Goal: Navigation & Orientation: Find specific page/section

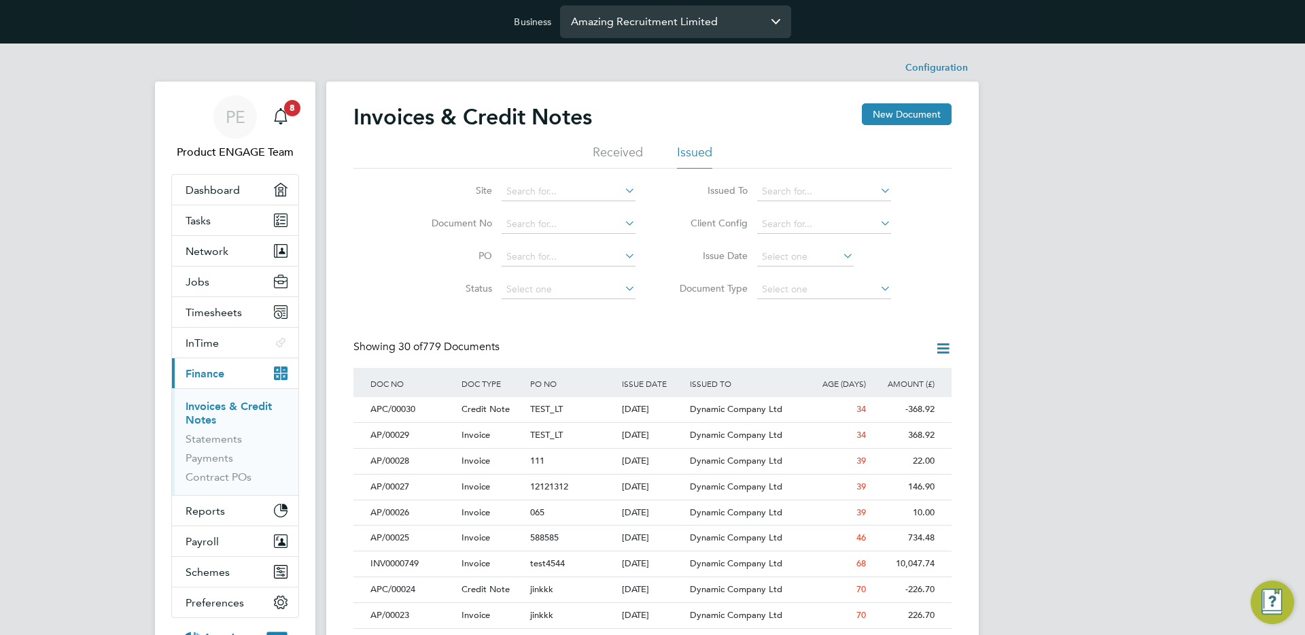
click at [619, 14] on input "Amazing Recruitment Limited" at bounding box center [675, 21] width 231 height 32
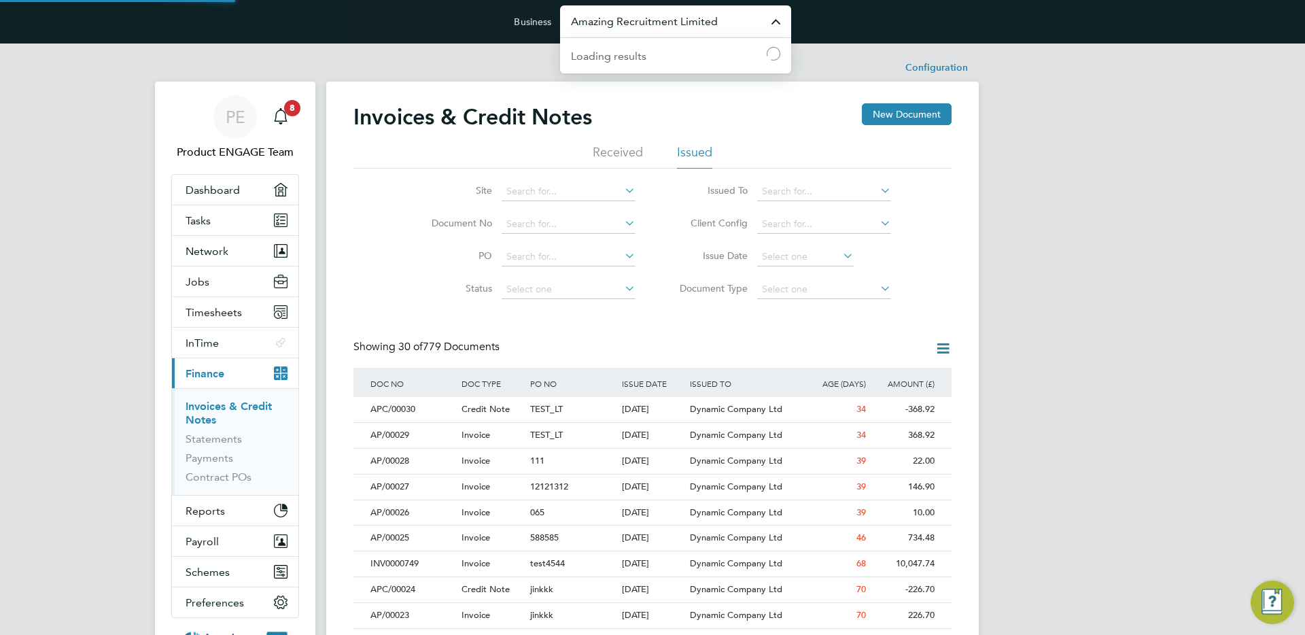
click at [619, 14] on input "Amazing Recruitment Limited" at bounding box center [675, 21] width 231 height 32
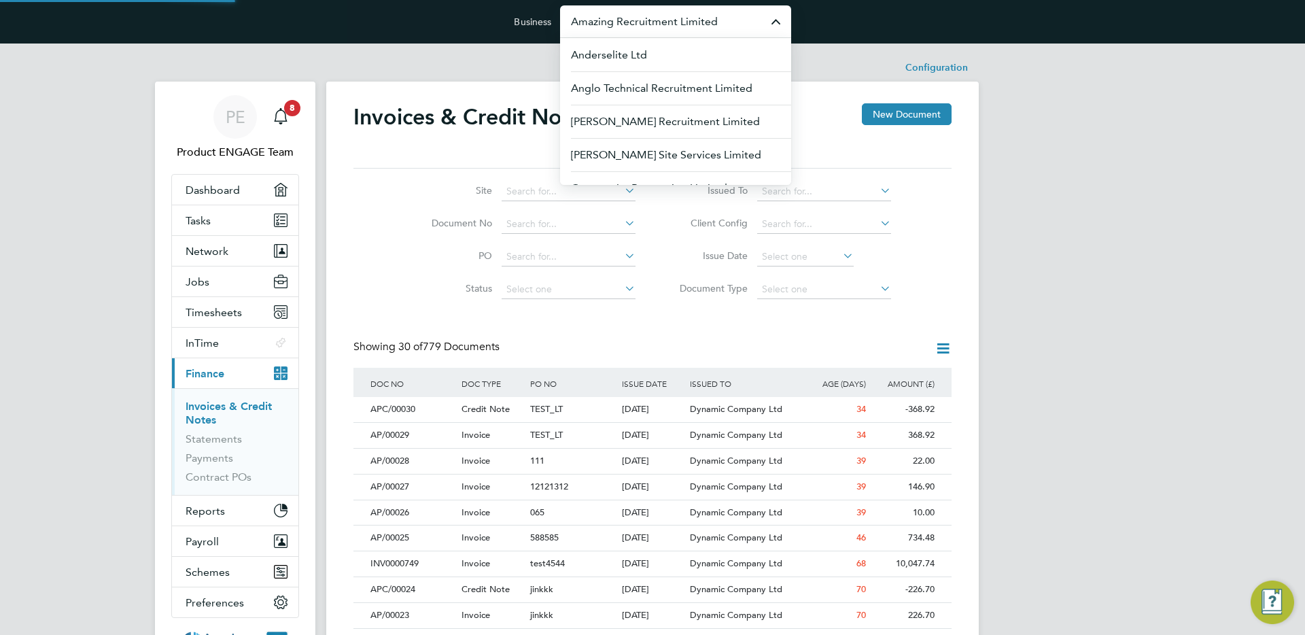
click at [619, 14] on input "Amazing Recruitment Limited" at bounding box center [675, 21] width 231 height 32
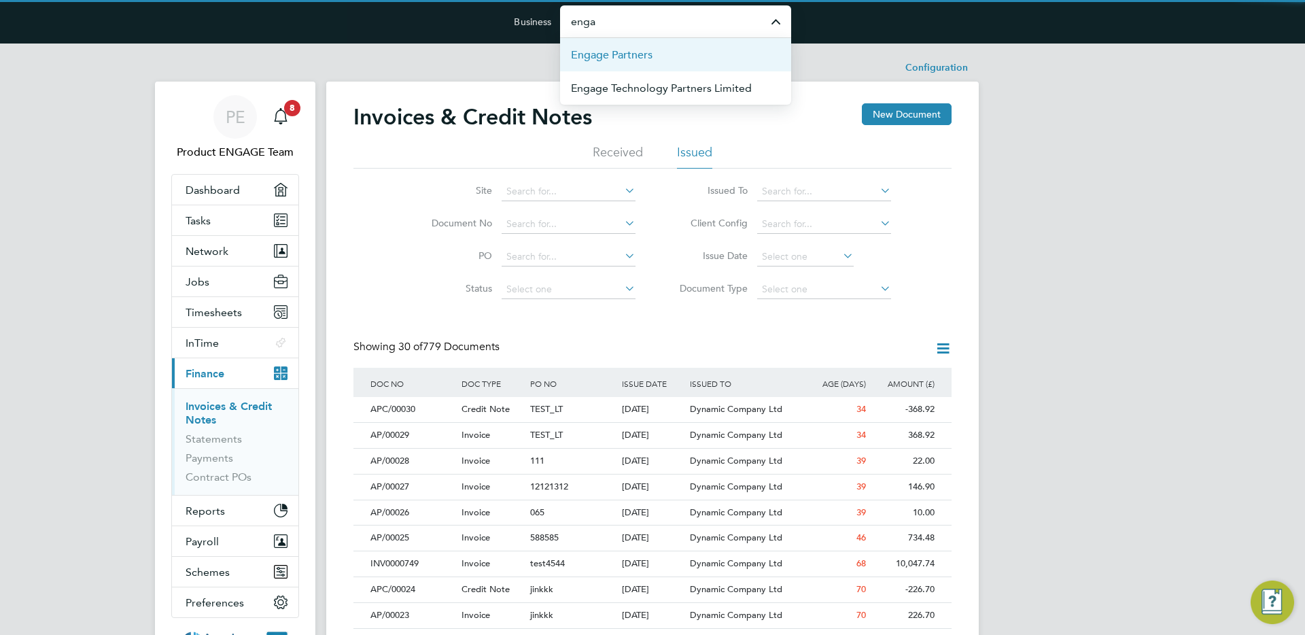
click at [634, 59] on span "Engage Partners" at bounding box center [612, 55] width 82 height 16
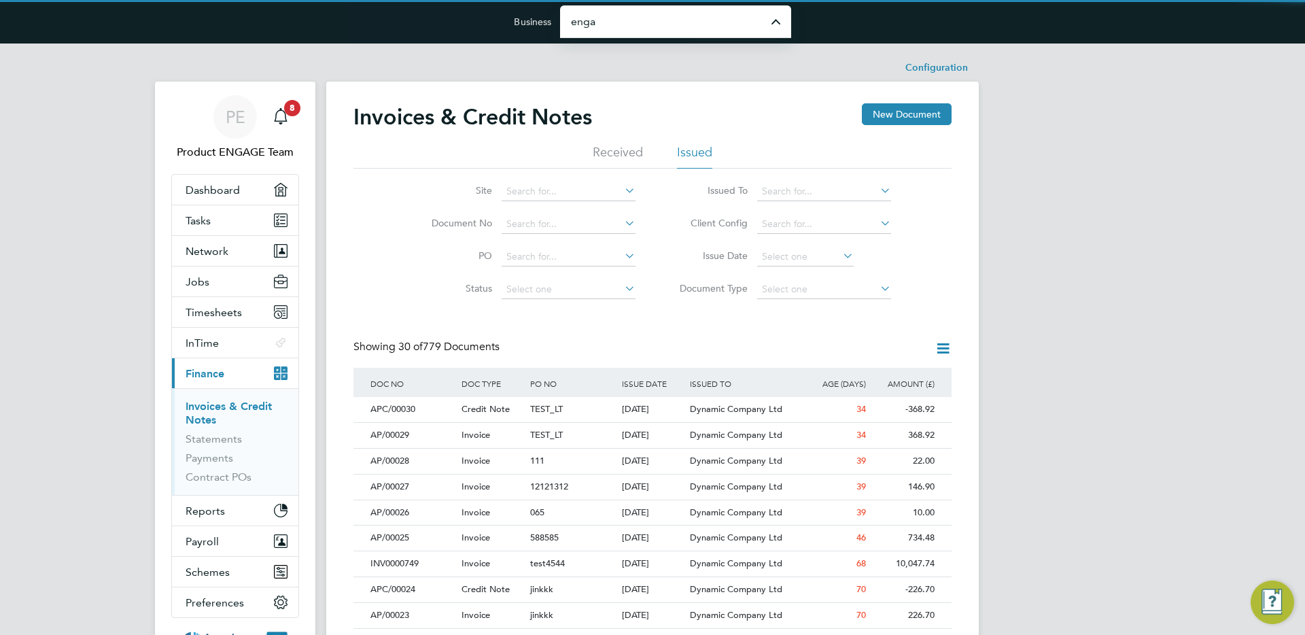
type input "Engage Partners"
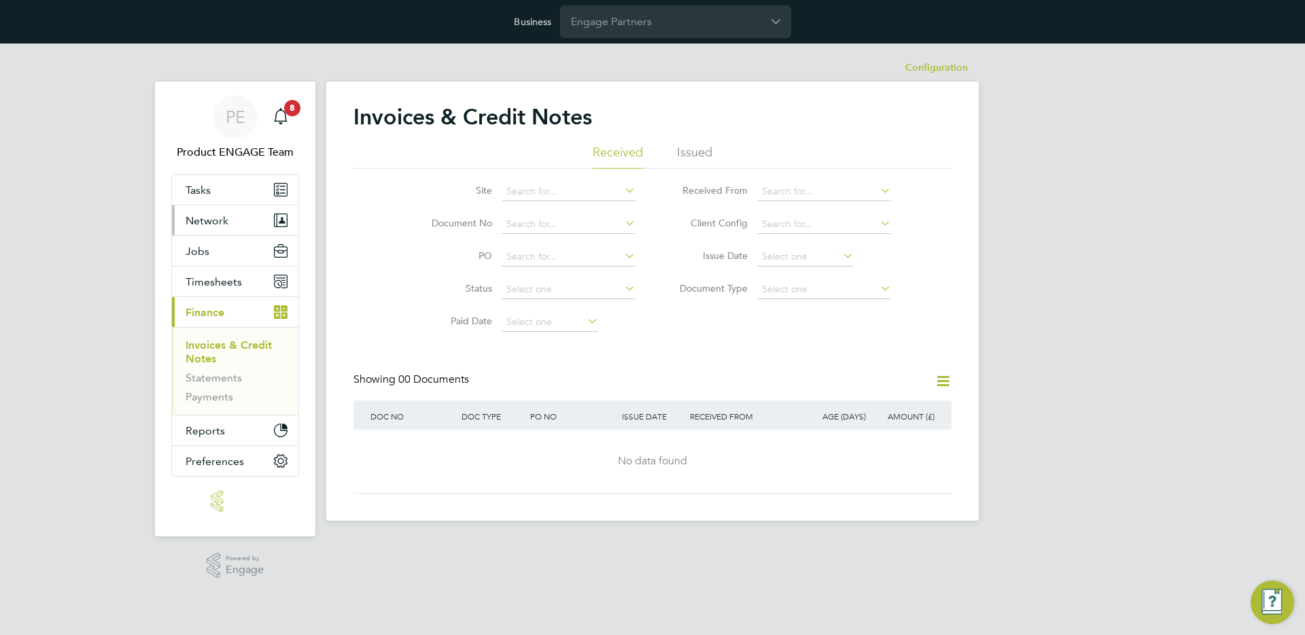
click at [204, 213] on button "Network" at bounding box center [235, 220] width 126 height 30
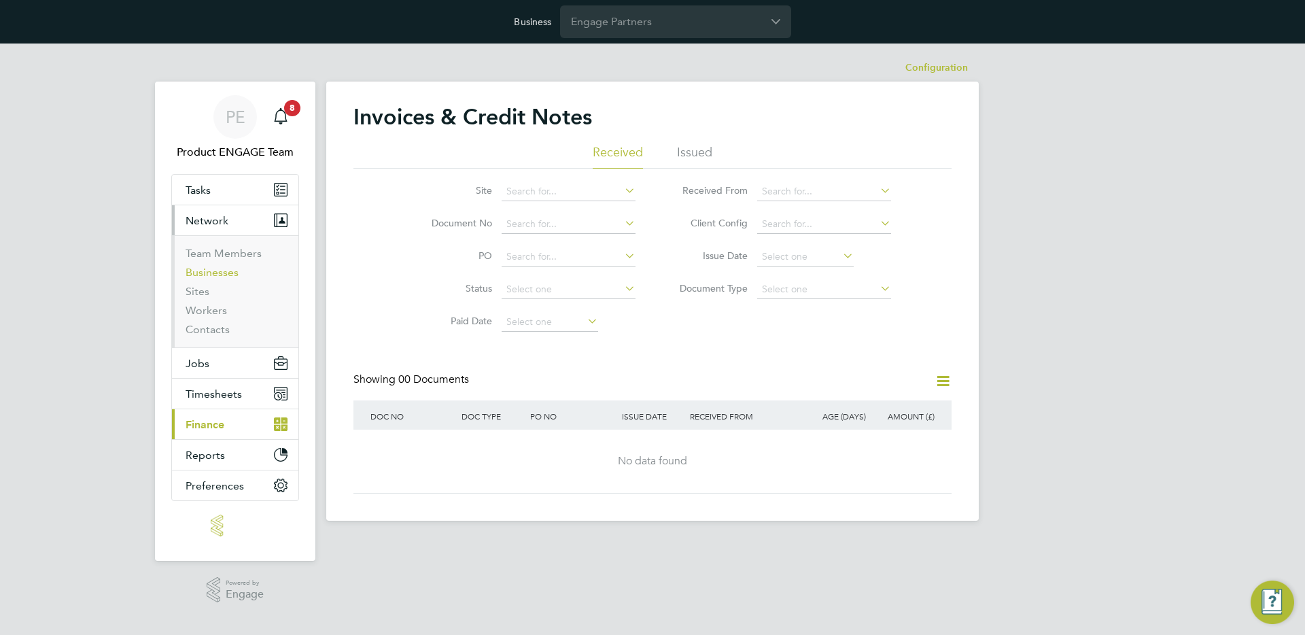
click at [209, 274] on link "Businesses" at bounding box center [212, 272] width 53 height 13
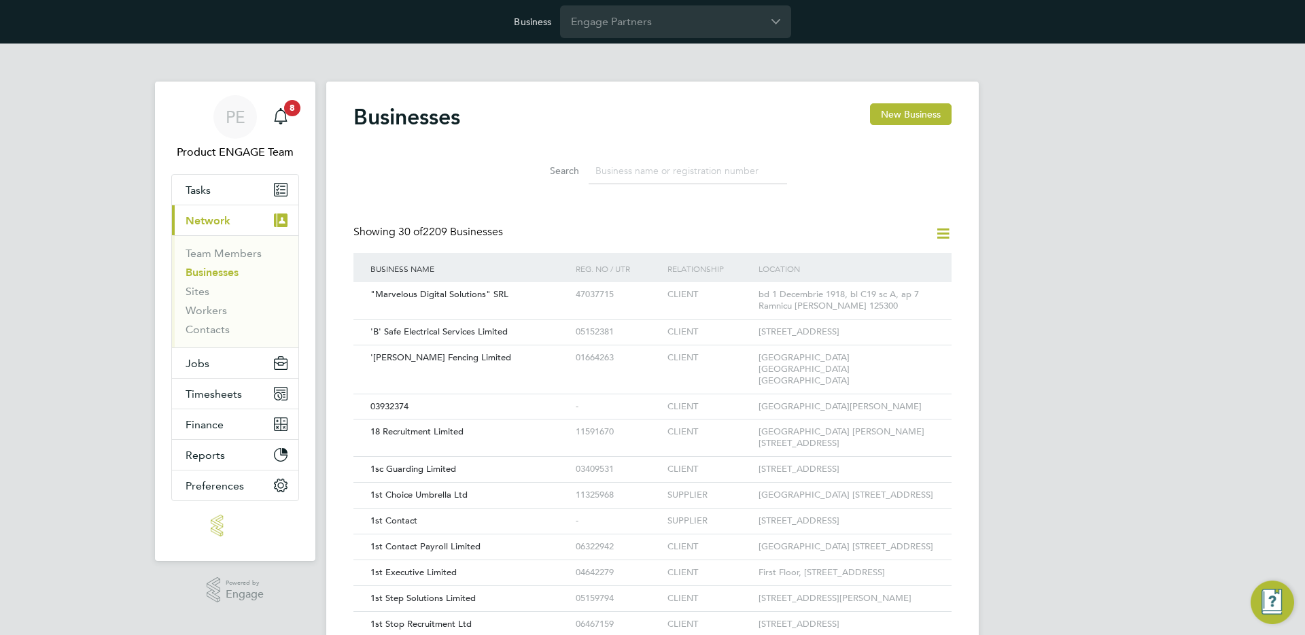
click at [680, 169] on input at bounding box center [688, 171] width 199 height 27
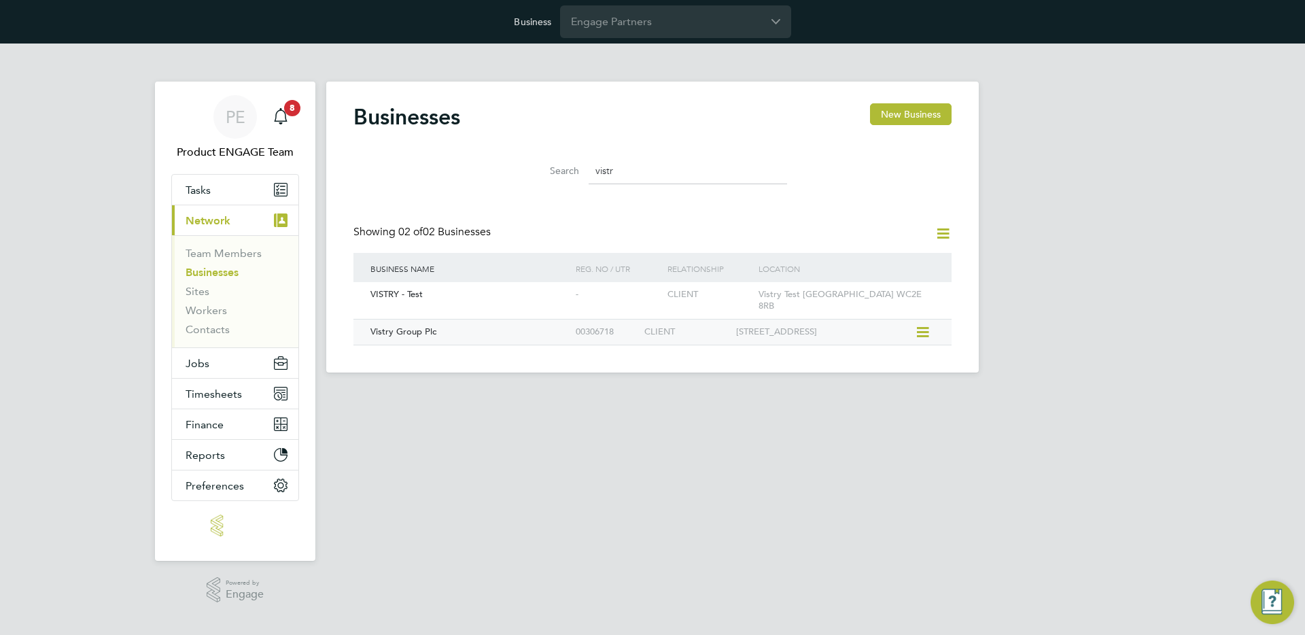
type input "vistr"
click at [557, 322] on div "Vistry Group Plc" at bounding box center [469, 332] width 205 height 25
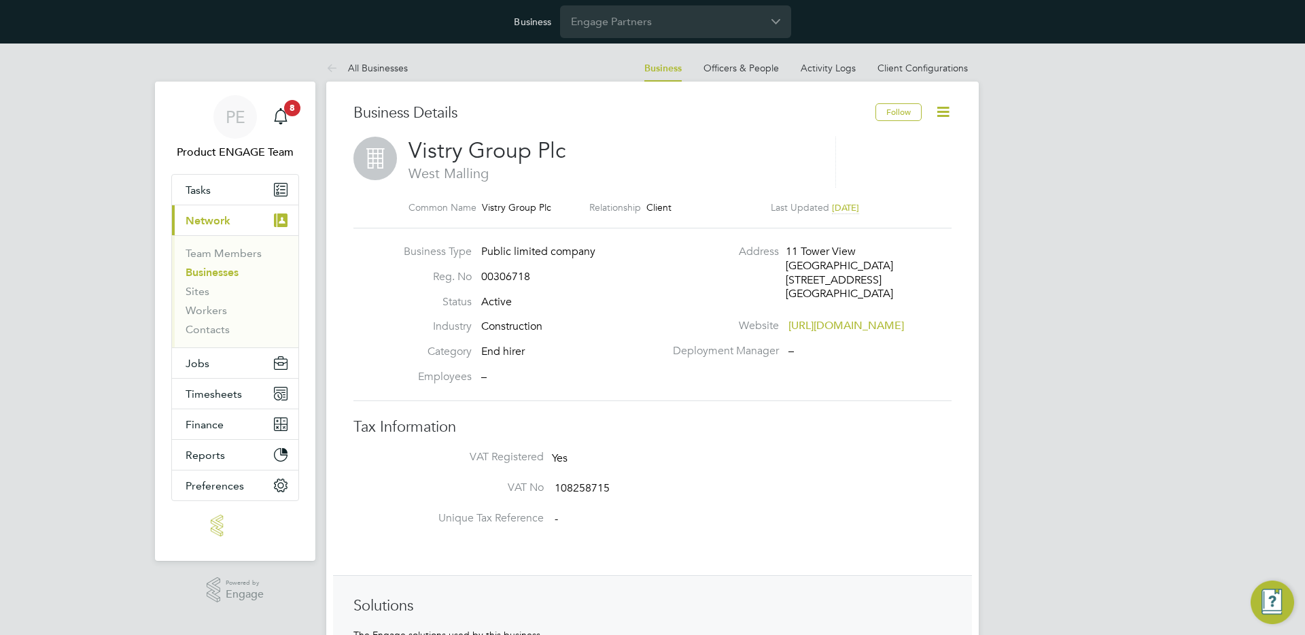
click at [938, 109] on icon at bounding box center [943, 111] width 17 height 17
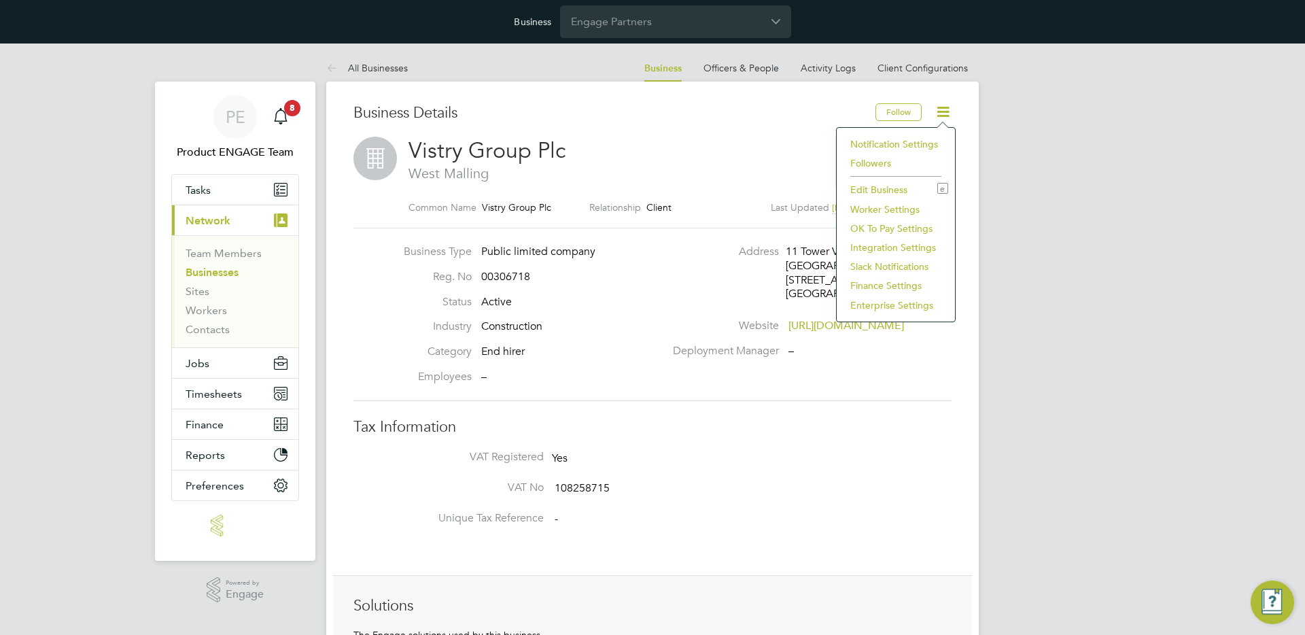
click at [869, 303] on li "Enterprise Settings" at bounding box center [896, 305] width 105 height 19
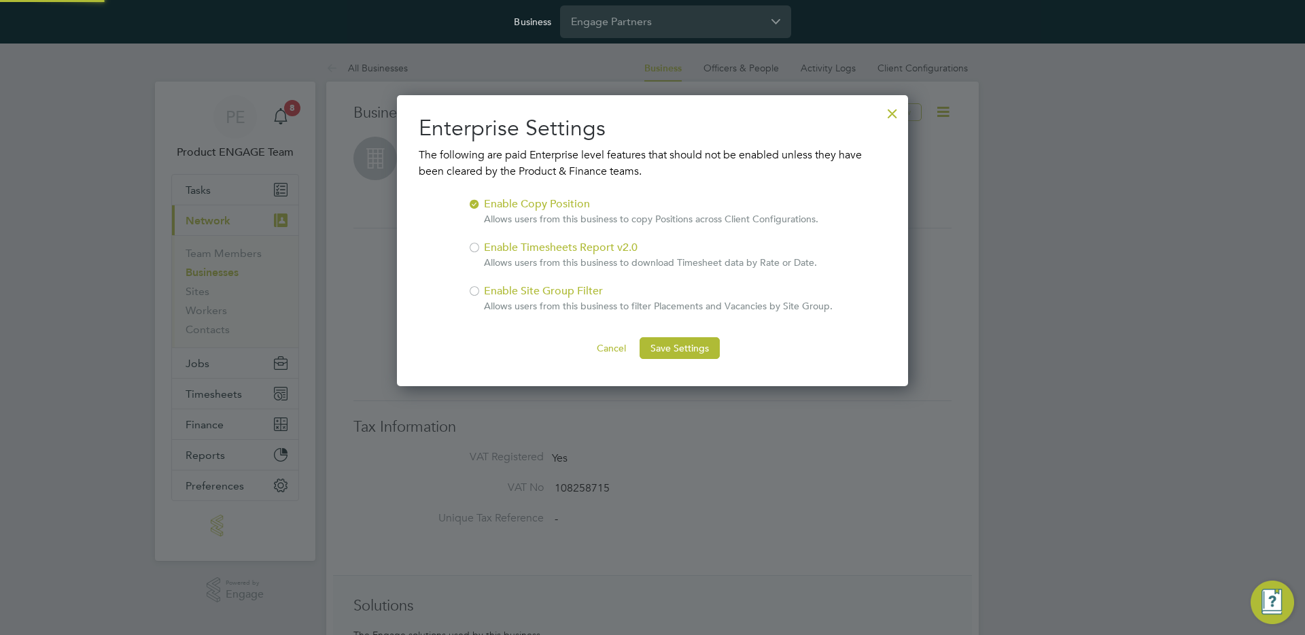
scroll to position [292, 512]
click at [889, 116] on div at bounding box center [892, 110] width 24 height 24
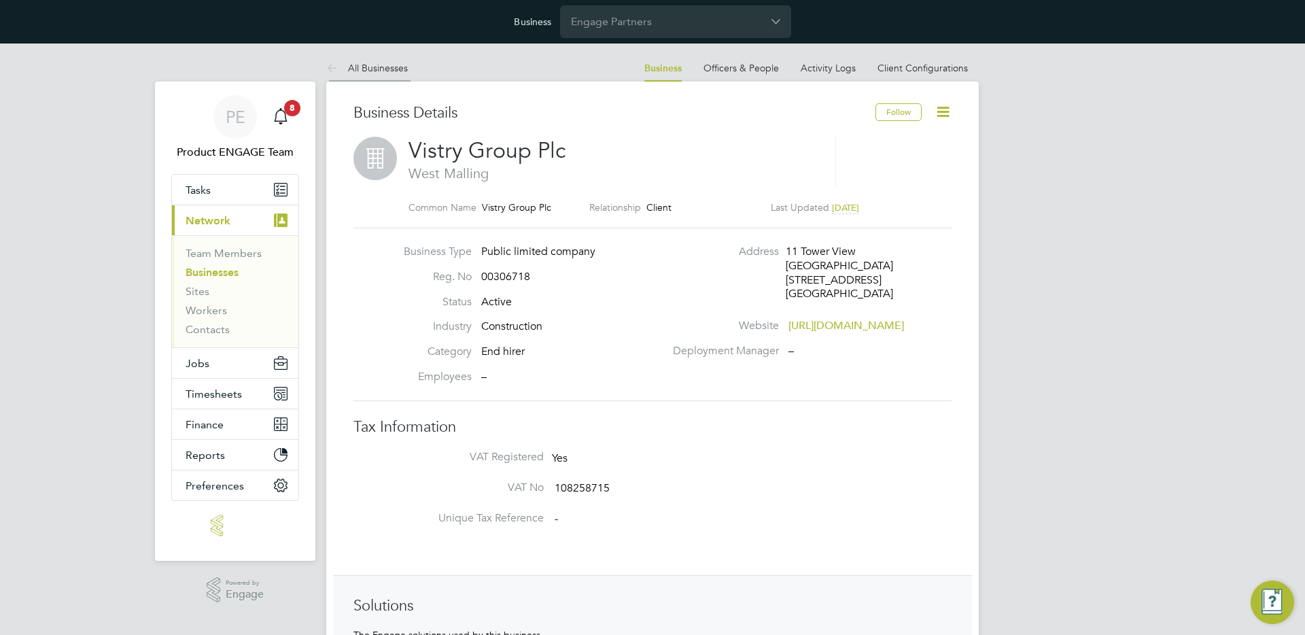
click at [339, 65] on icon at bounding box center [334, 69] width 17 height 17
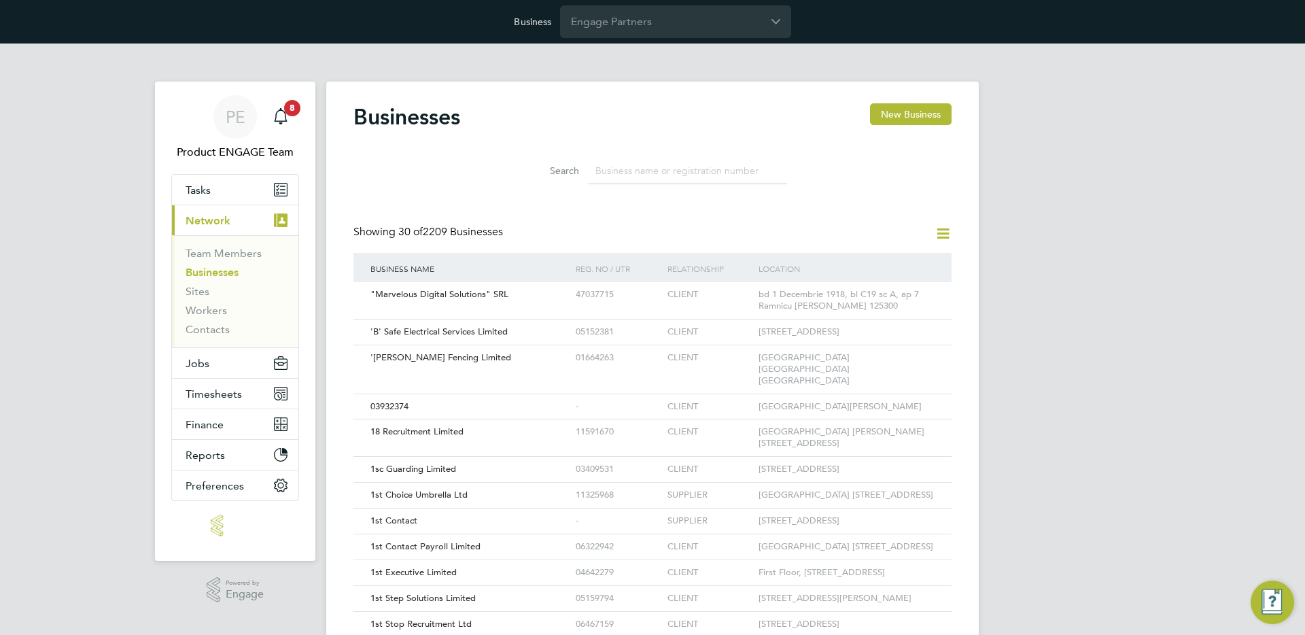
click at [605, 178] on input at bounding box center [688, 171] width 199 height 27
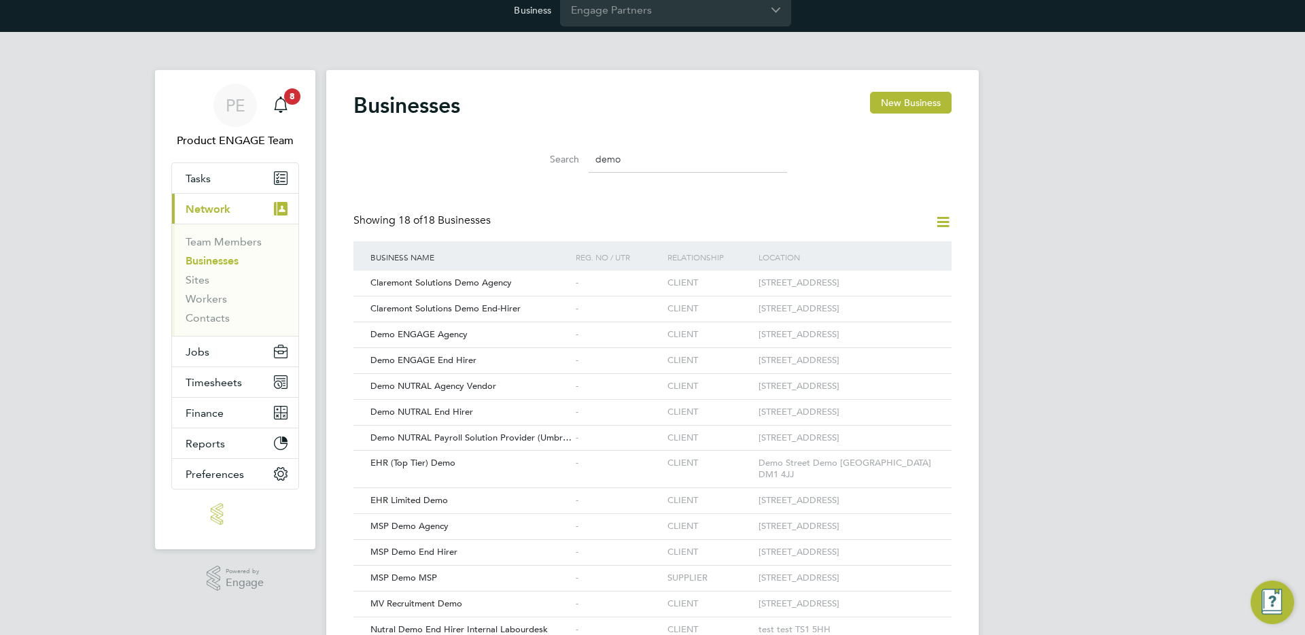
click at [642, 158] on input "demo" at bounding box center [688, 159] width 199 height 27
type input "demo"
